Goal: Task Accomplishment & Management: Complete application form

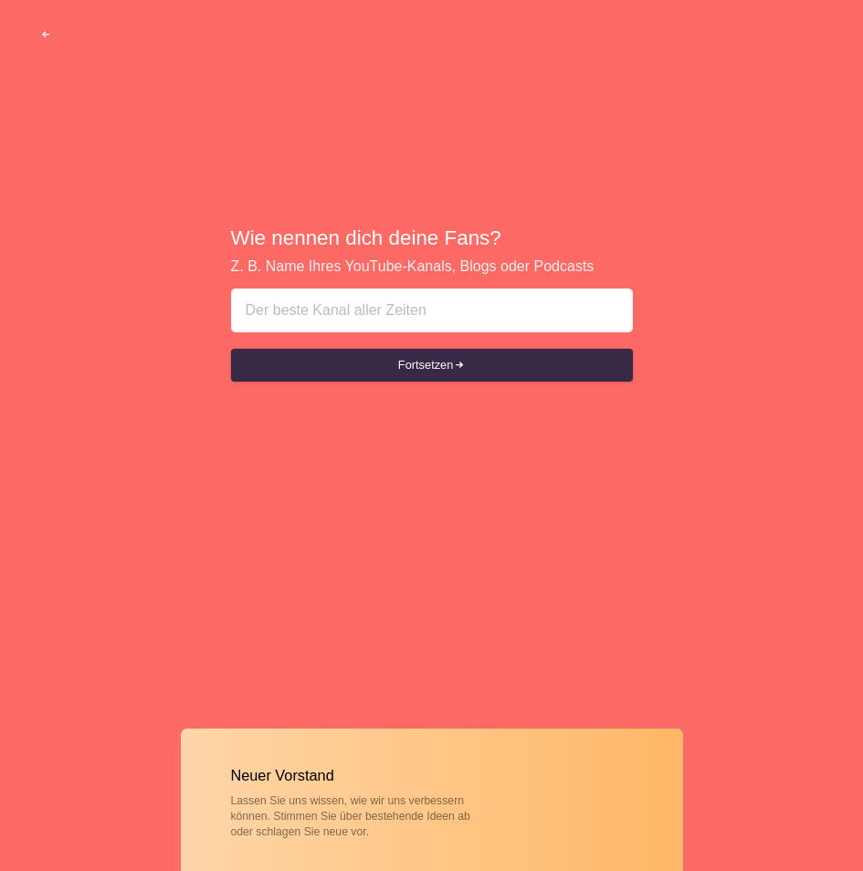
click at [448, 309] on input at bounding box center [432, 311] width 373 height 44
click at [450, 319] on input at bounding box center [432, 311] width 373 height 44
click at [436, 300] on input at bounding box center [432, 311] width 373 height 44
type input "mm487843743"
click at [442, 391] on div "Wie nennen dich deine Fans? Z. B. Name Ihres YouTube-Kanals, Blogs oder Podcast…" at bounding box center [431, 305] width 863 height 610
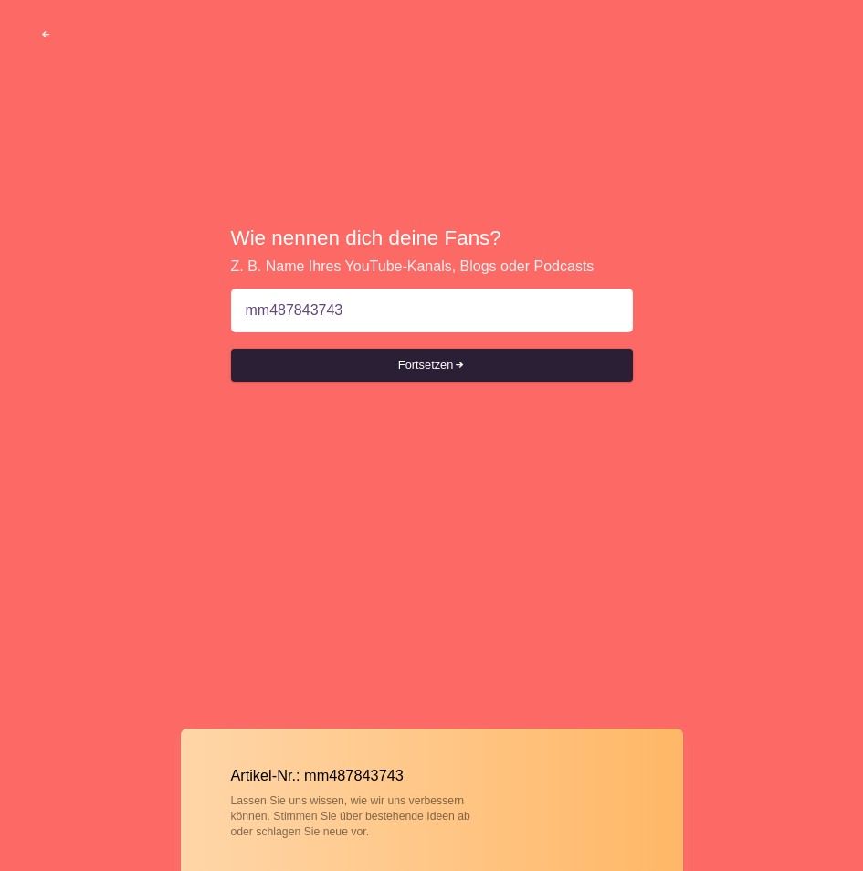
click at [438, 377] on button "Fortsetzen" at bounding box center [432, 365] width 402 height 33
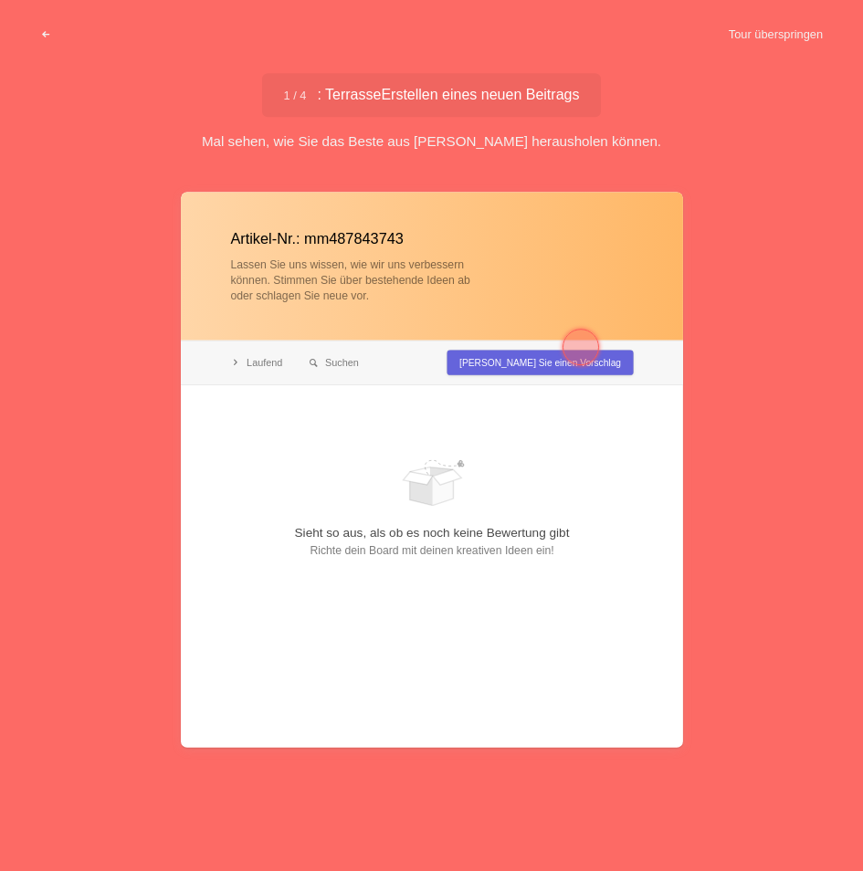
click at [552, 366] on div at bounding box center [581, 347] width 66 height 66
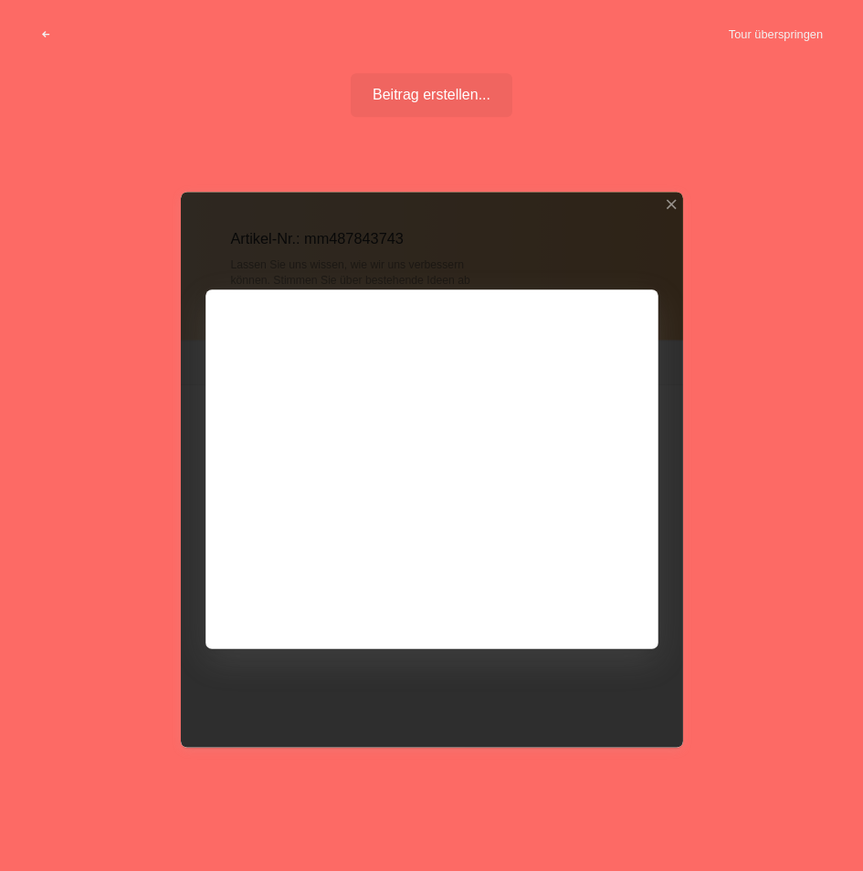
click at [546, 361] on div at bounding box center [432, 469] width 502 height 555
click at [469, 495] on div at bounding box center [432, 469] width 502 height 555
drag, startPoint x: 470, startPoint y: 487, endPoint x: 475, endPoint y: 502, distance: 16.2
click at [472, 490] on div at bounding box center [432, 469] width 502 height 555
click at [550, 576] on div at bounding box center [432, 469] width 502 height 555
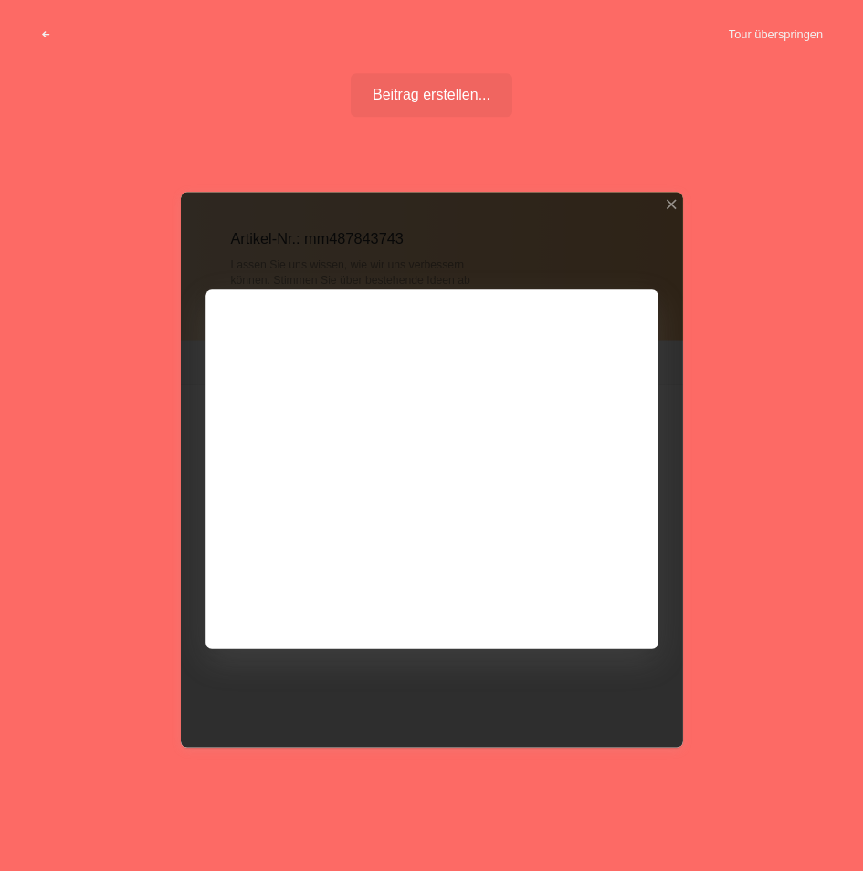
click at [645, 296] on div at bounding box center [432, 469] width 502 height 555
click at [674, 205] on div at bounding box center [670, 204] width 13 height 13
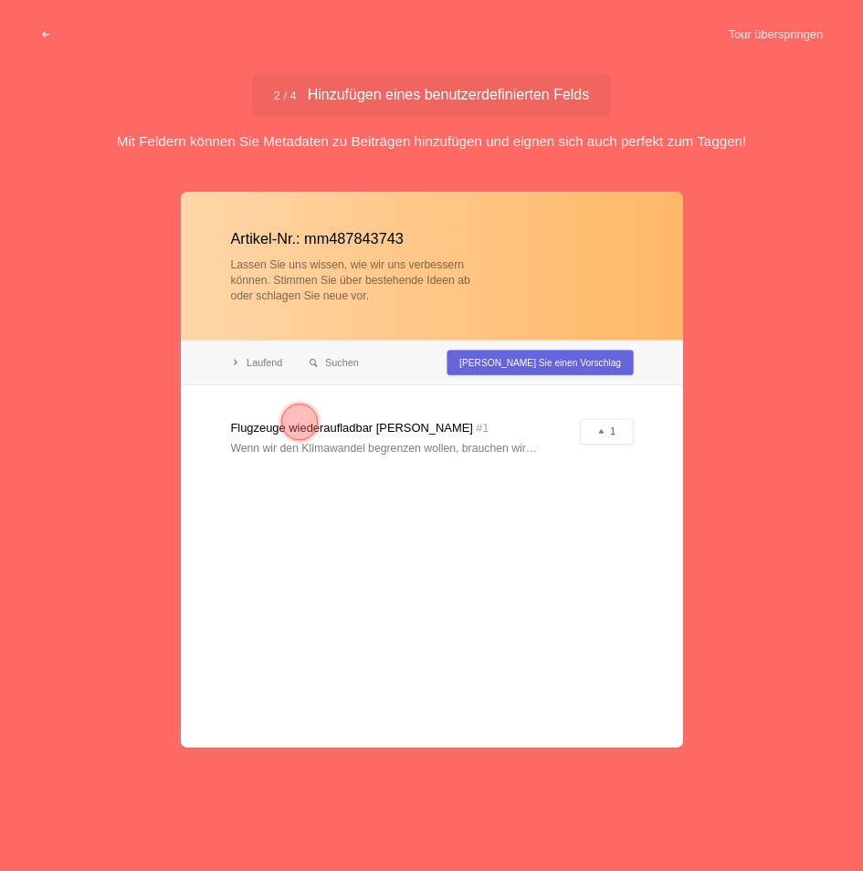
click at [453, 422] on div at bounding box center [432, 469] width 502 height 555
click at [577, 438] on div at bounding box center [432, 469] width 502 height 555
click at [593, 435] on div at bounding box center [432, 469] width 502 height 555
click at [604, 435] on div at bounding box center [432, 469] width 502 height 555
drag, startPoint x: 604, startPoint y: 435, endPoint x: 422, endPoint y: 449, distance: 182.3
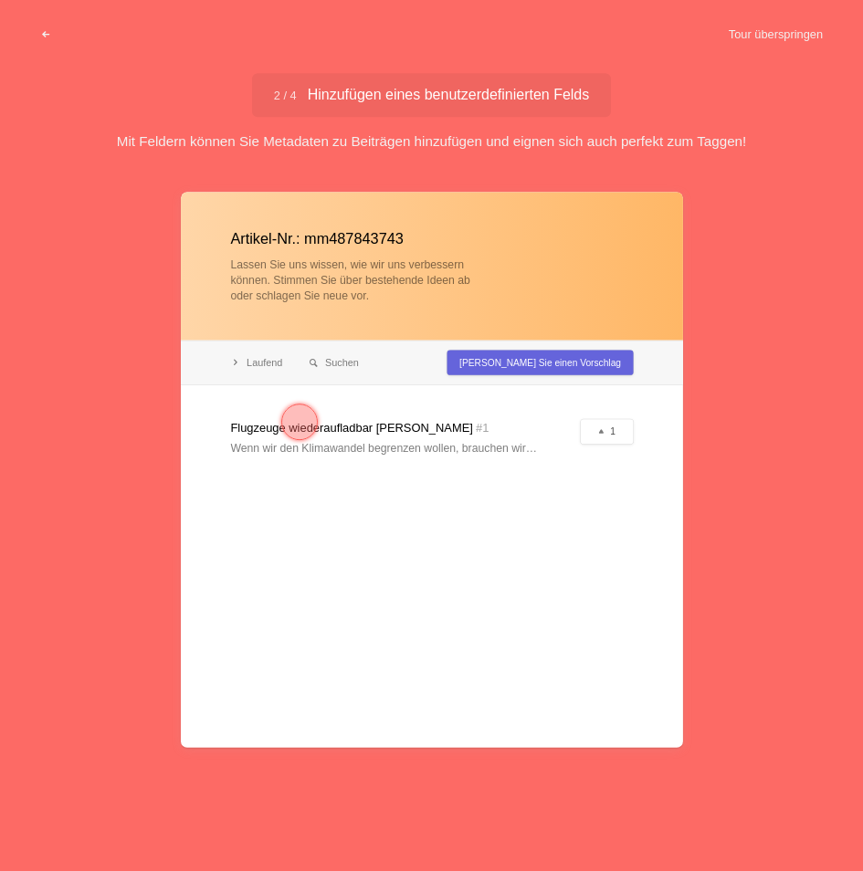
click at [553, 442] on div at bounding box center [432, 469] width 502 height 555
drag, startPoint x: 373, startPoint y: 449, endPoint x: 310, endPoint y: 445, distance: 63.2
click at [338, 448] on div at bounding box center [432, 469] width 502 height 555
click at [307, 436] on div at bounding box center [300, 422] width 66 height 66
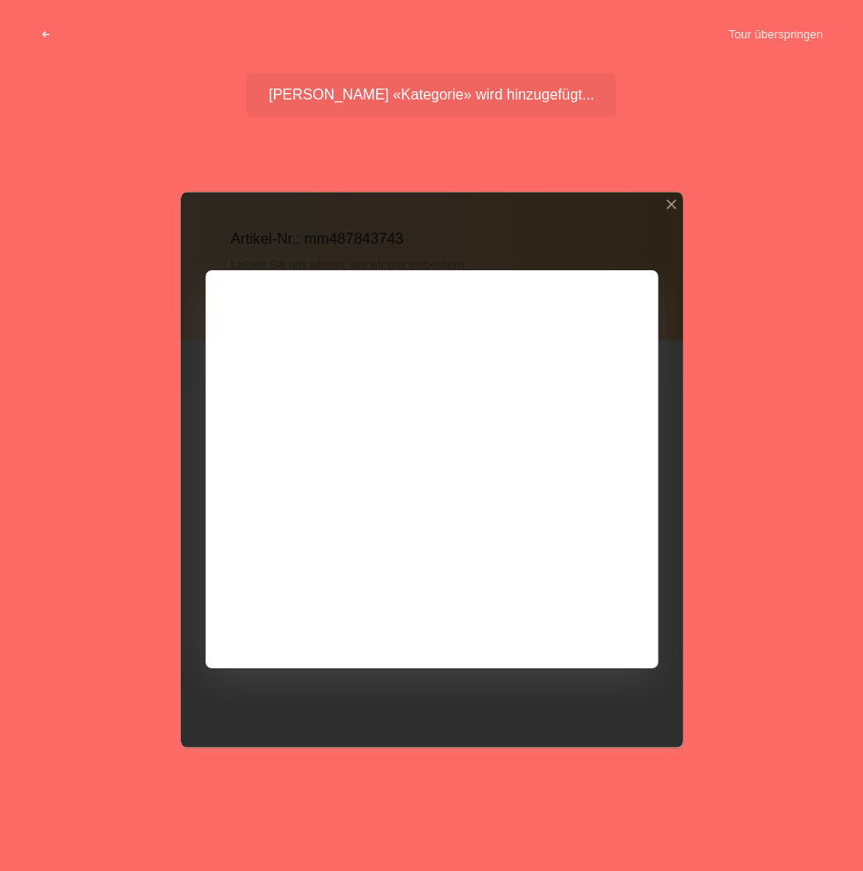
click at [374, 494] on div at bounding box center [432, 469] width 502 height 555
click at [325, 476] on div at bounding box center [432, 469] width 502 height 555
click at [349, 476] on div at bounding box center [432, 469] width 502 height 555
drag, startPoint x: 545, startPoint y: 406, endPoint x: 570, endPoint y: 353, distance: 58.4
click at [573, 386] on div at bounding box center [432, 469] width 502 height 555
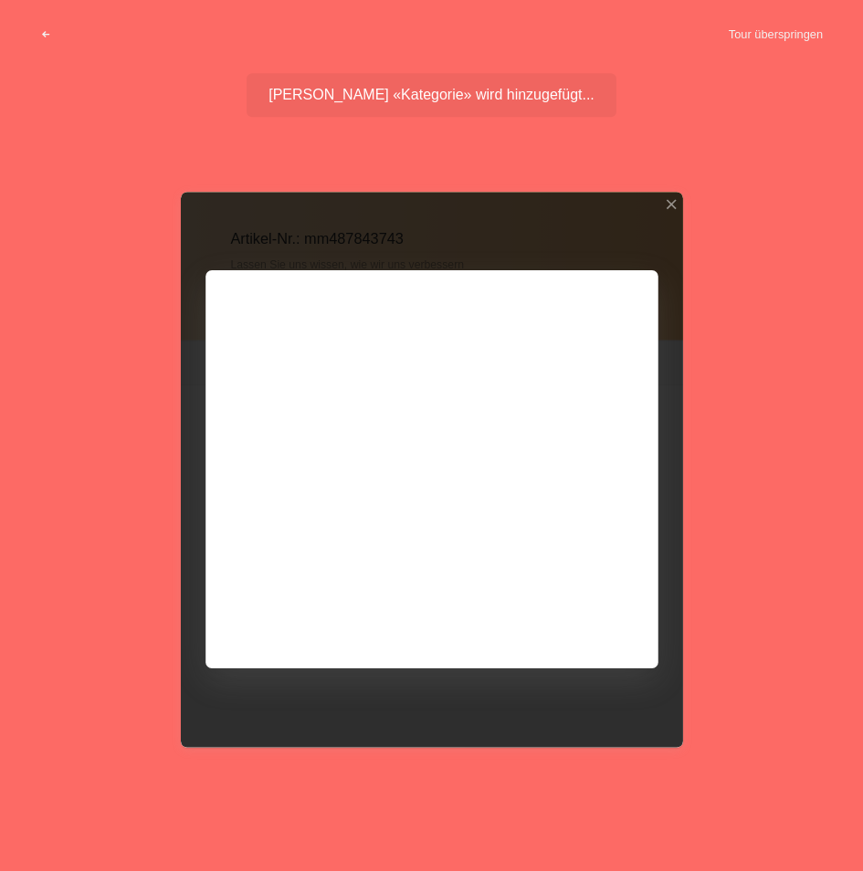
click at [628, 285] on div at bounding box center [432, 469] width 502 height 555
click at [639, 283] on div at bounding box center [432, 469] width 502 height 555
click at [636, 281] on div at bounding box center [432, 469] width 502 height 555
drag, startPoint x: 636, startPoint y: 281, endPoint x: 550, endPoint y: 416, distance: 159.4
click at [636, 284] on div at bounding box center [432, 469] width 502 height 555
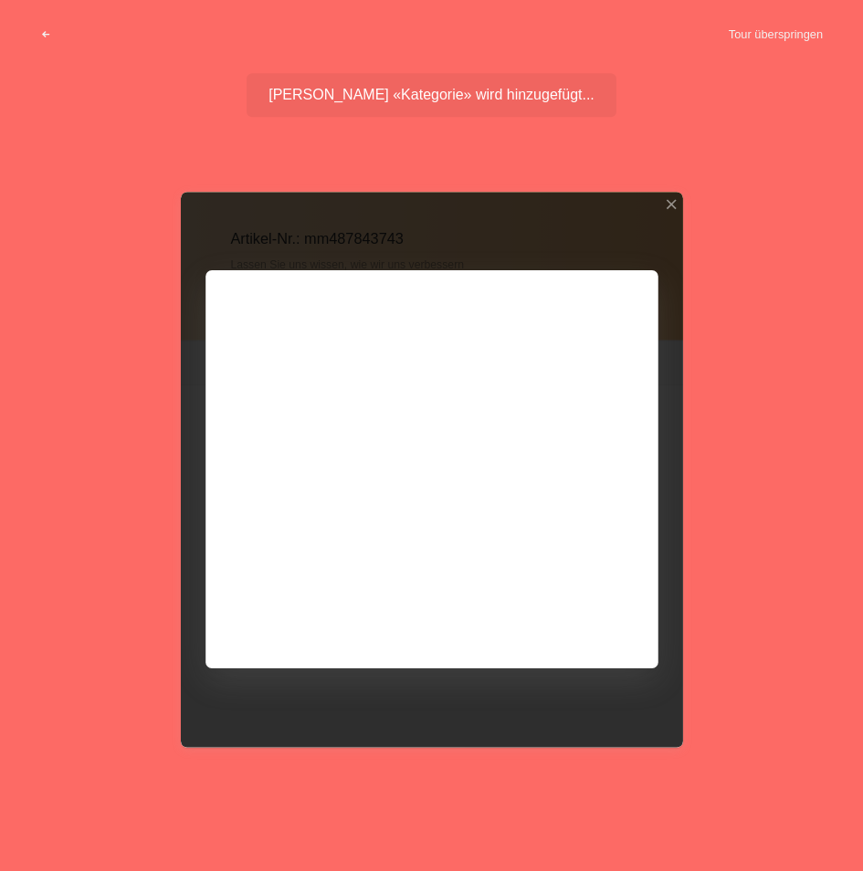
drag, startPoint x: 460, startPoint y: 593, endPoint x: 466, endPoint y: 627, distance: 34.2
click at [464, 633] on div at bounding box center [432, 469] width 502 height 555
drag, startPoint x: 472, startPoint y: 616, endPoint x: 535, endPoint y: 531, distance: 105.8
click at [517, 553] on div at bounding box center [432, 469] width 502 height 555
drag, startPoint x: 648, startPoint y: 353, endPoint x: 659, endPoint y: 332, distance: 24.1
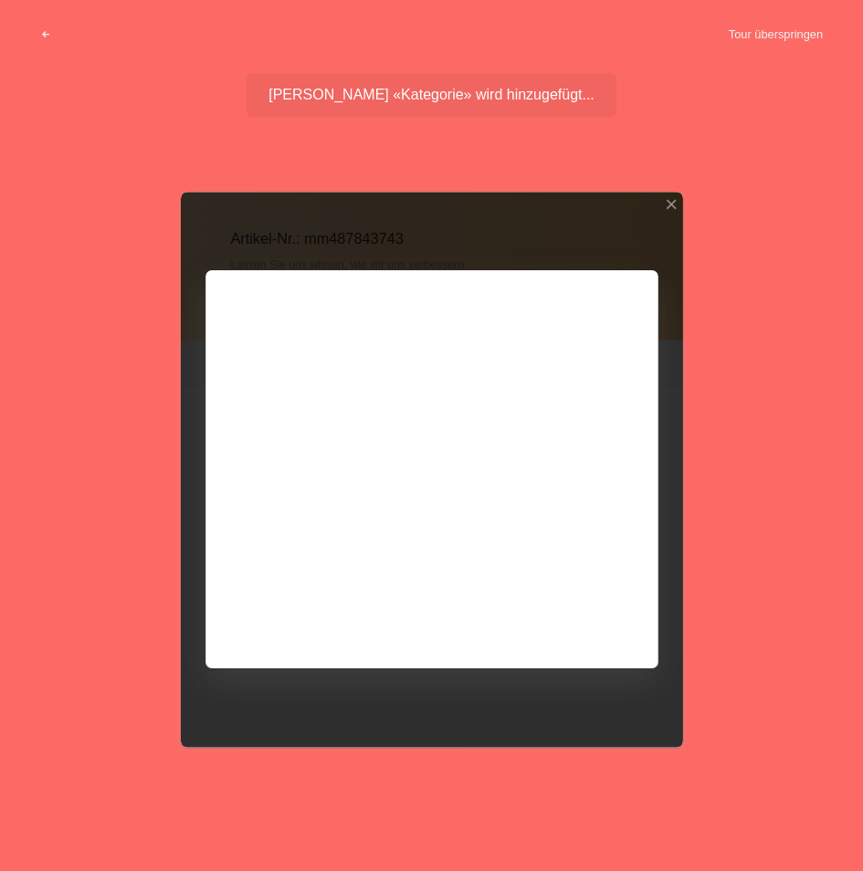
click at [656, 338] on div at bounding box center [432, 469] width 502 height 555
click at [664, 203] on div at bounding box center [670, 204] width 13 height 13
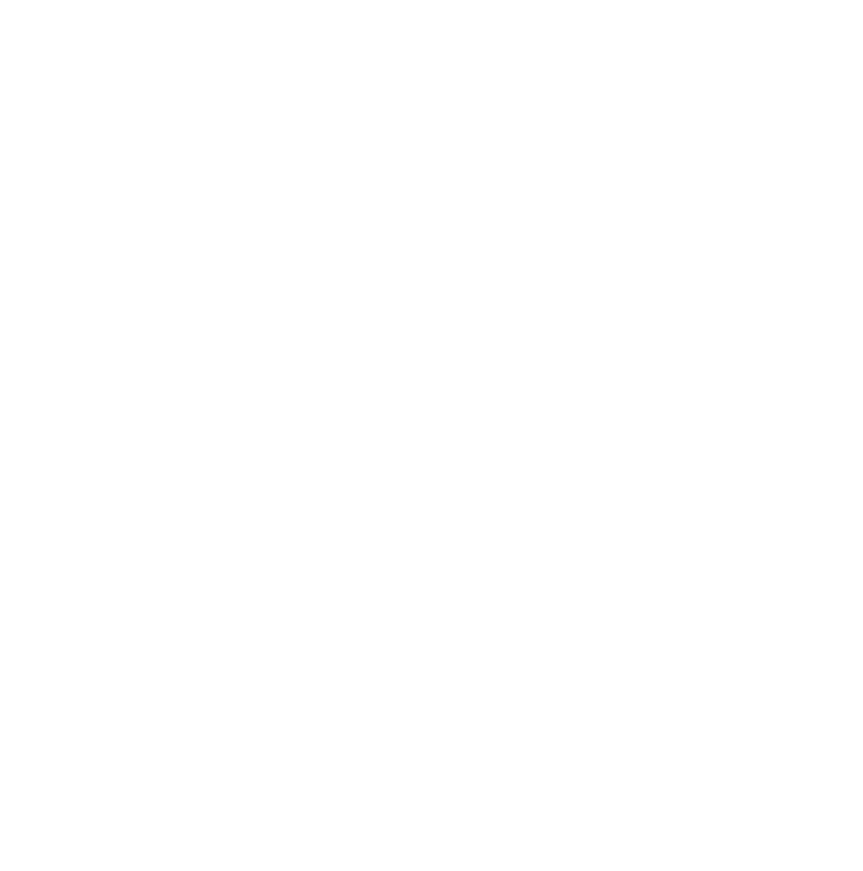
click at [669, 7] on html at bounding box center [431, 3] width 863 height 7
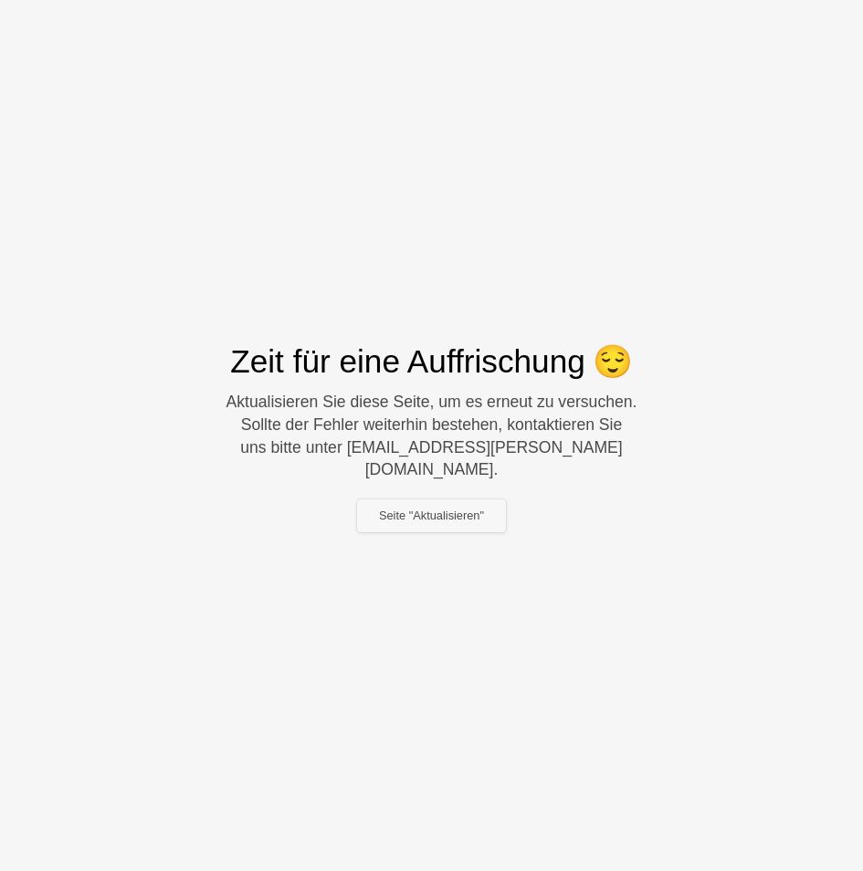
click at [437, 500] on button "Seite "Aktualisieren"" at bounding box center [431, 516] width 149 height 33
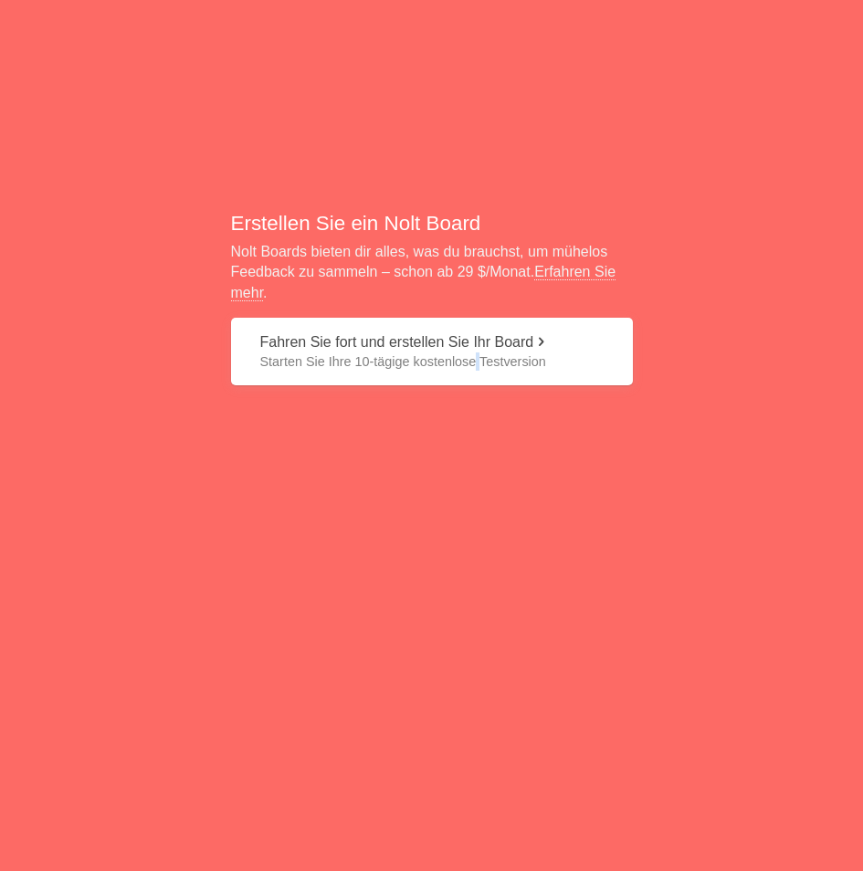
click at [548, 345] on span at bounding box center [540, 341] width 15 height 15
